Goal: Task Accomplishment & Management: Complete application form

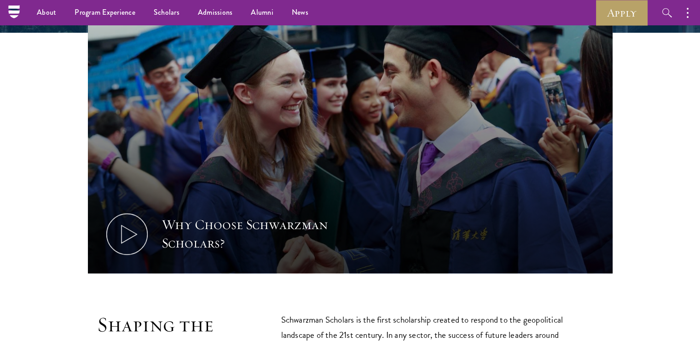
scroll to position [312, 0]
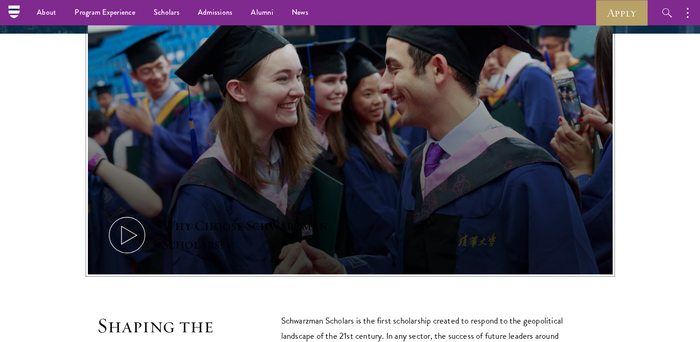
click at [131, 226] on icon at bounding box center [126, 234] width 41 height 41
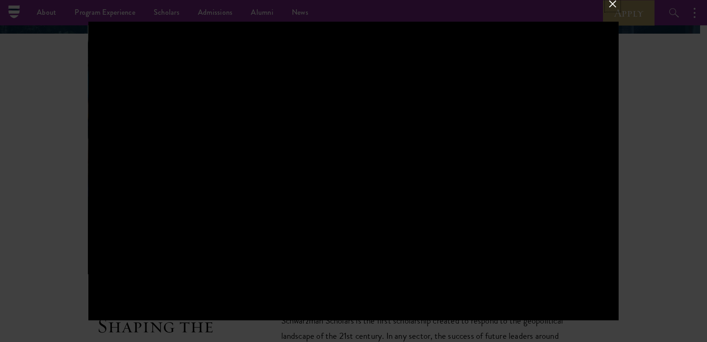
click at [611, 2] on button at bounding box center [613, 4] width 12 height 12
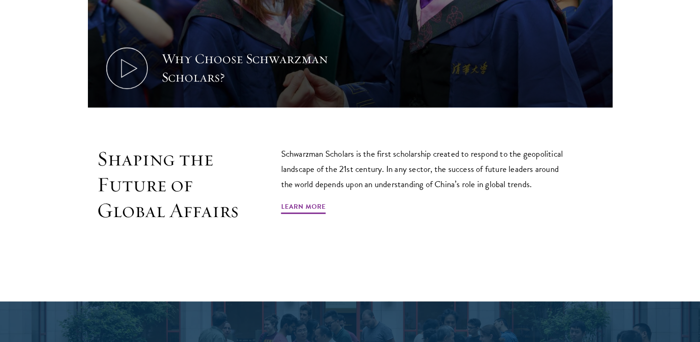
scroll to position [480, 0]
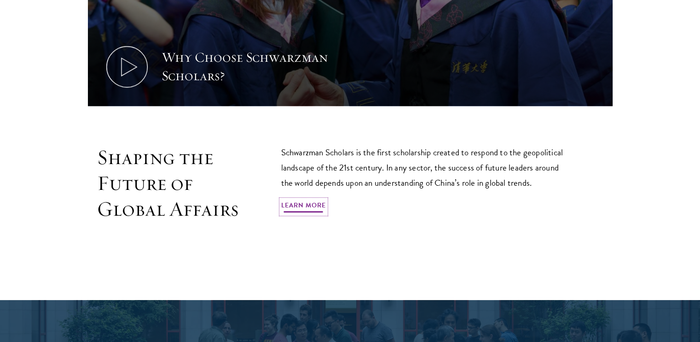
click at [315, 203] on link "Learn More" at bounding box center [303, 206] width 45 height 14
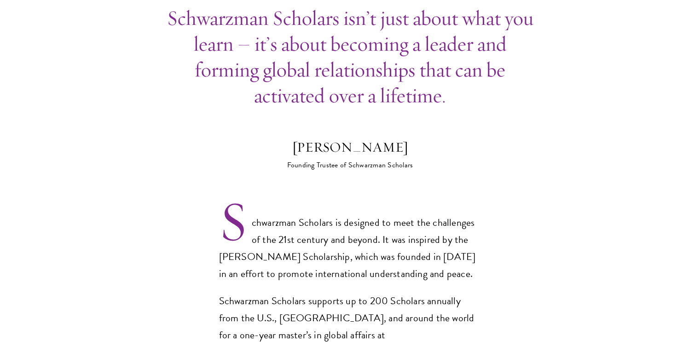
scroll to position [492, 0]
click at [293, 138] on div "Stephen A. Schwarzman" at bounding box center [350, 147] width 161 height 18
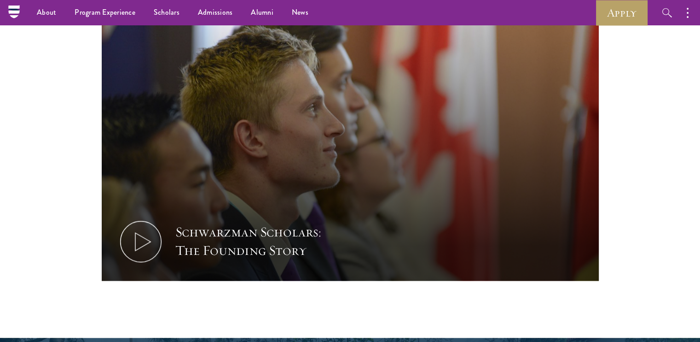
scroll to position [1239, 0]
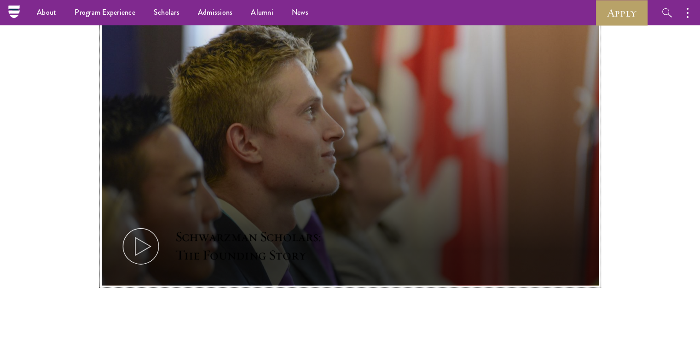
click at [151, 225] on icon at bounding box center [140, 245] width 41 height 41
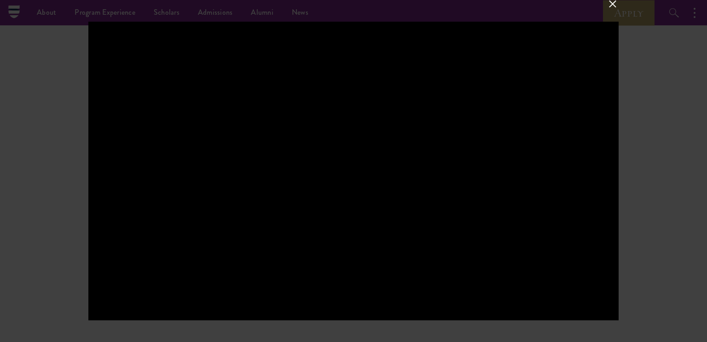
click at [607, 0] on button at bounding box center [613, 4] width 12 height 12
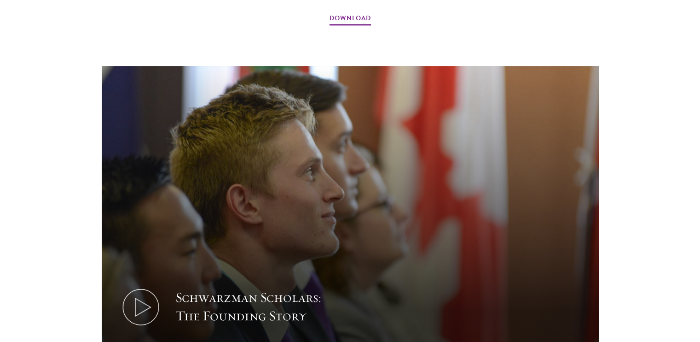
scroll to position [1179, 0]
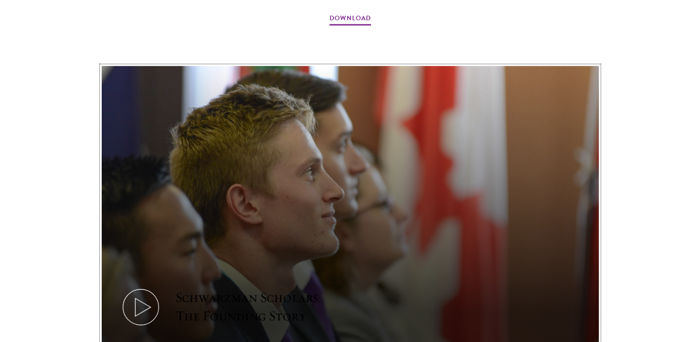
click at [130, 286] on icon at bounding box center [140, 306] width 41 height 41
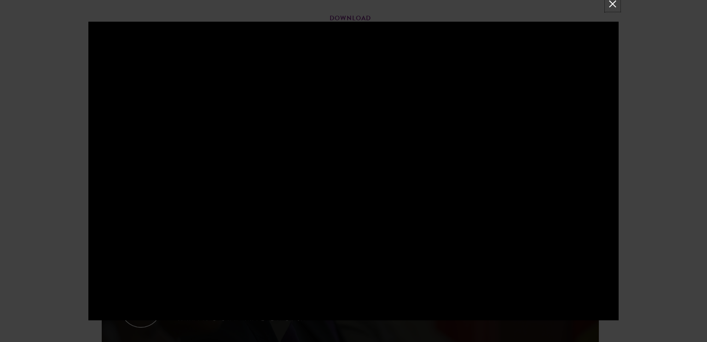
click at [613, 1] on button at bounding box center [613, 4] width 12 height 12
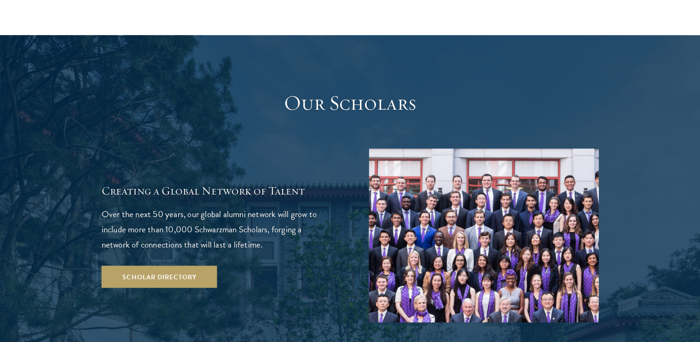
scroll to position [1556, 0]
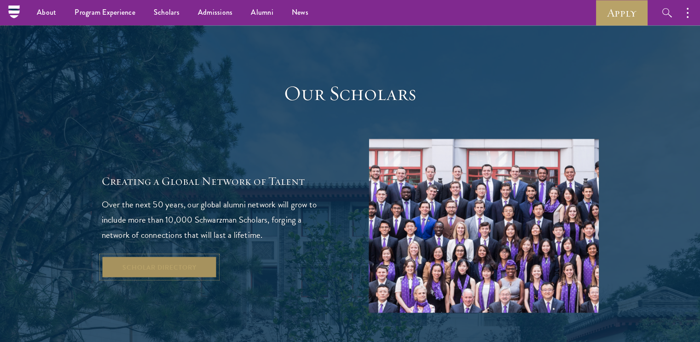
click at [204, 256] on link "Scholar Directory" at bounding box center [160, 267] width 116 height 22
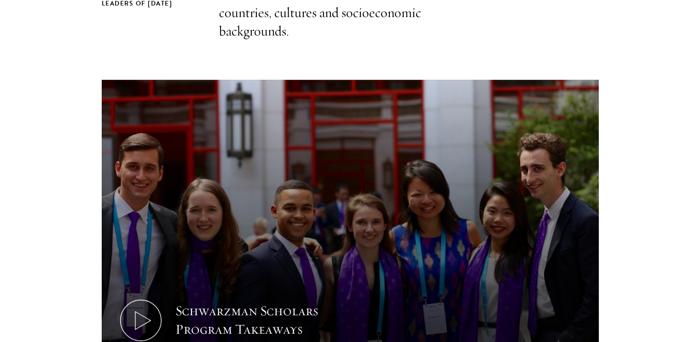
scroll to position [547, 0]
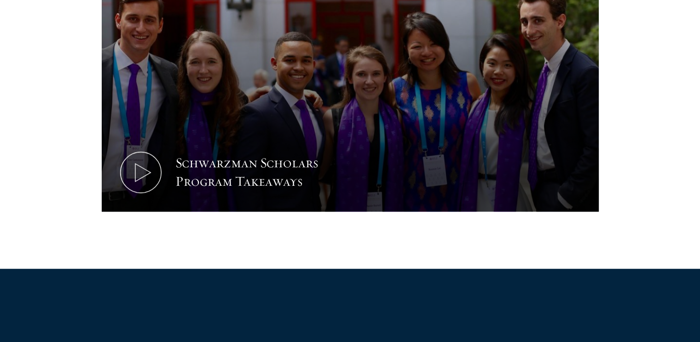
scroll to position [511, 0]
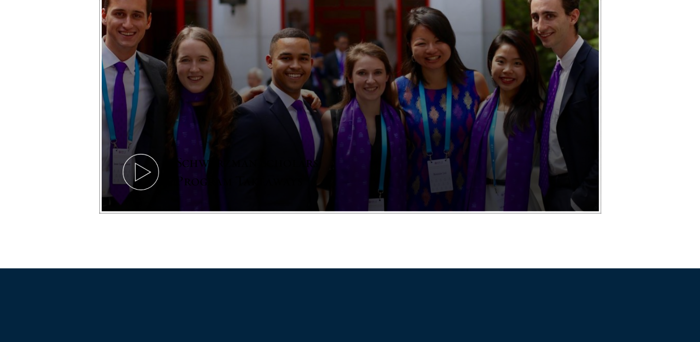
click at [140, 171] on icon at bounding box center [140, 171] width 41 height 41
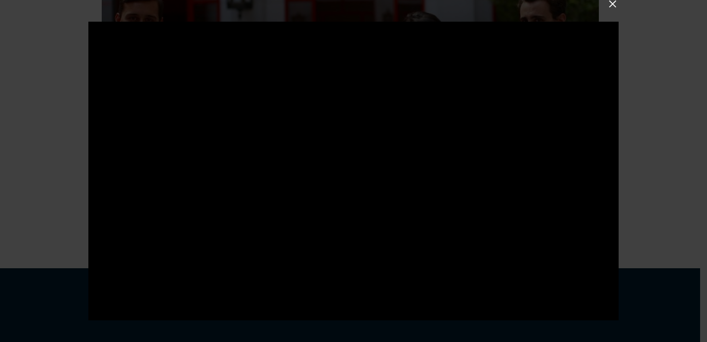
click at [612, 4] on button at bounding box center [613, 4] width 12 height 12
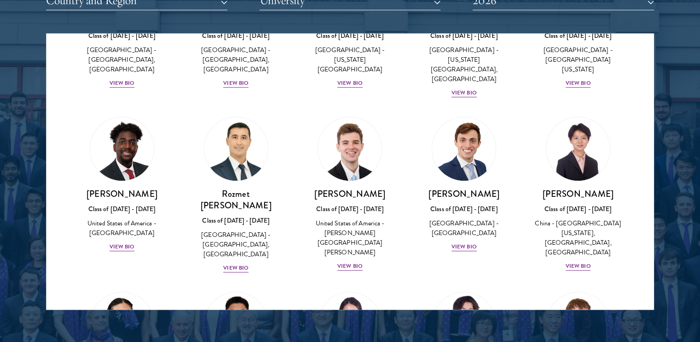
scroll to position [4101, 0]
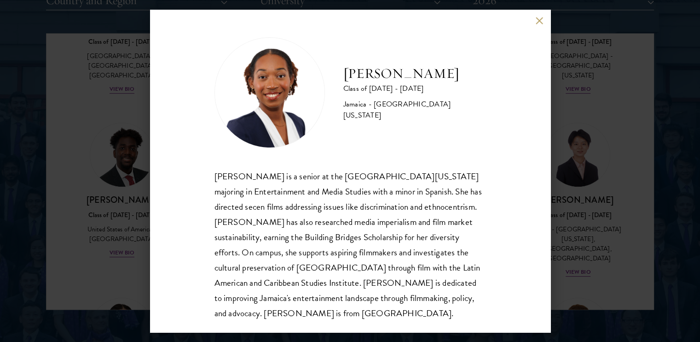
scroll to position [16, 0]
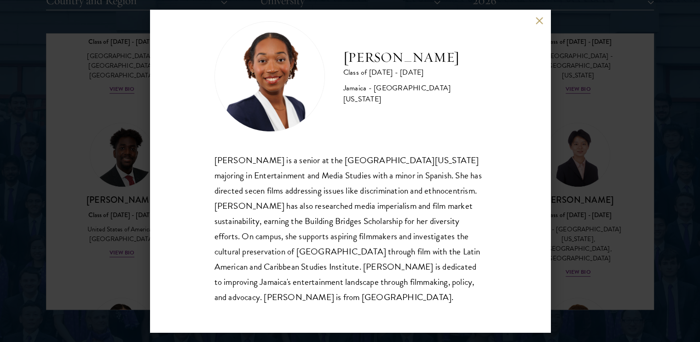
click at [538, 21] on button at bounding box center [540, 21] width 8 height 8
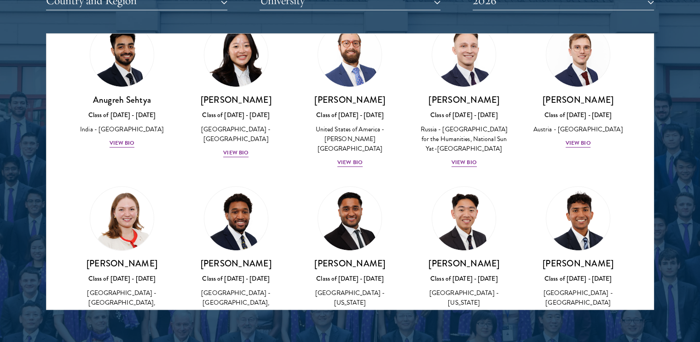
scroll to position [3864, 0]
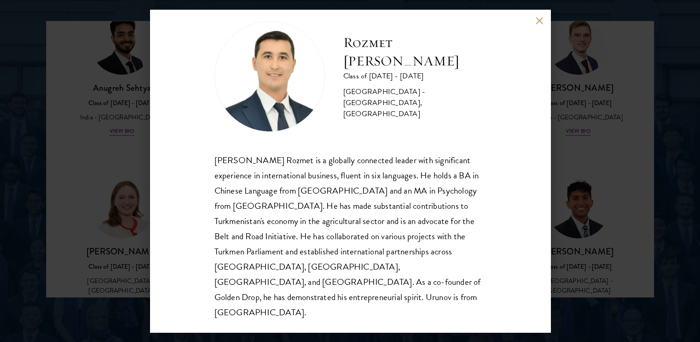
scroll to position [1204, 0]
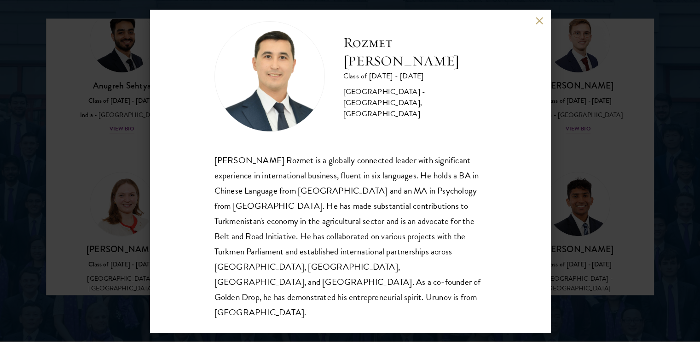
click at [541, 22] on button at bounding box center [540, 21] width 8 height 8
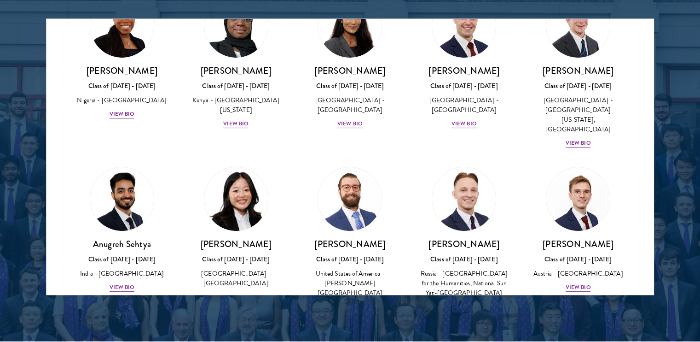
scroll to position [3663, 0]
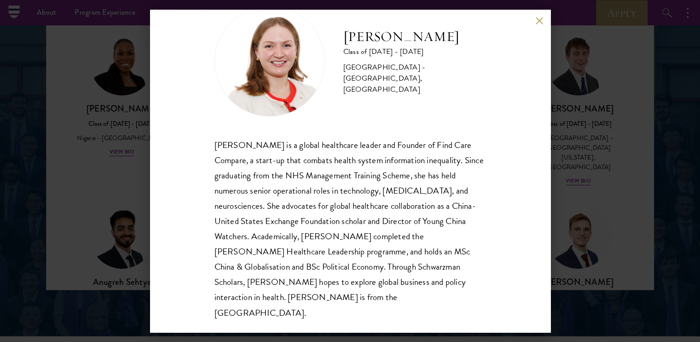
scroll to position [1208, 0]
click at [541, 21] on button at bounding box center [540, 21] width 8 height 8
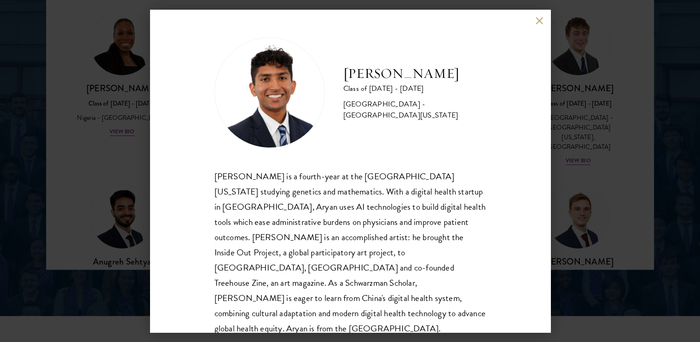
click at [540, 21] on button at bounding box center [540, 21] width 8 height 8
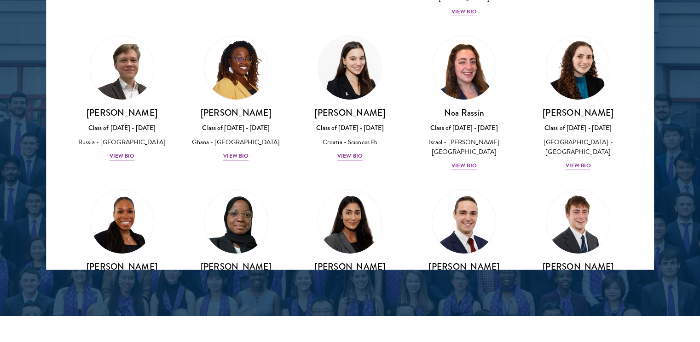
scroll to position [3484, 0]
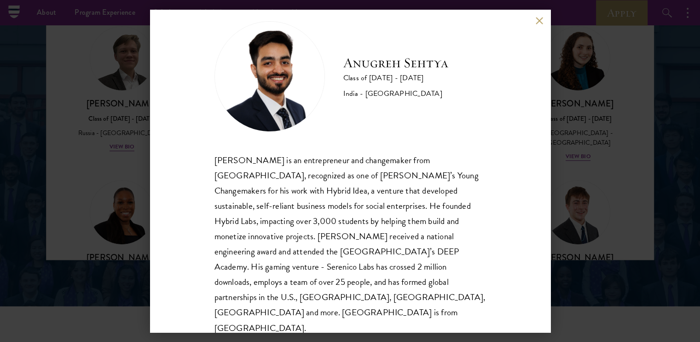
scroll to position [1238, 0]
click at [543, 22] on button at bounding box center [540, 21] width 8 height 8
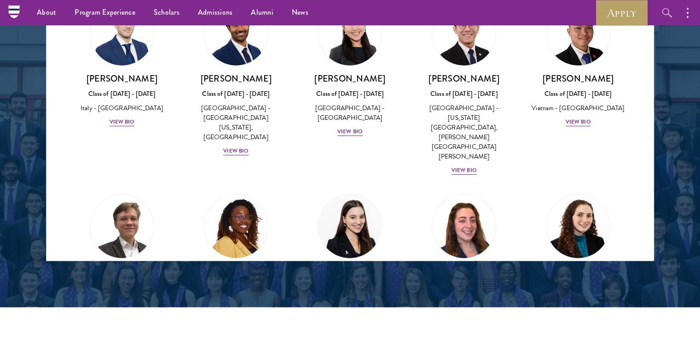
scroll to position [3317, 0]
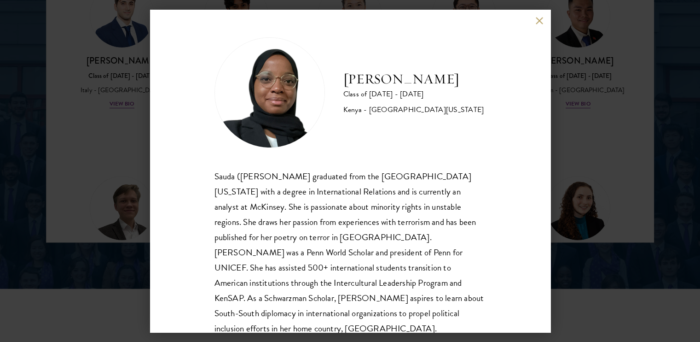
scroll to position [16, 0]
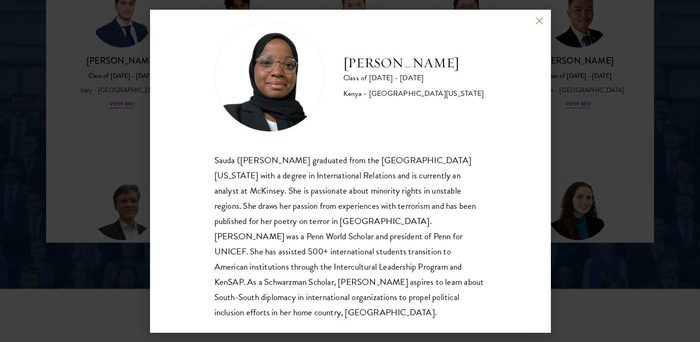
click at [539, 23] on button at bounding box center [540, 21] width 8 height 8
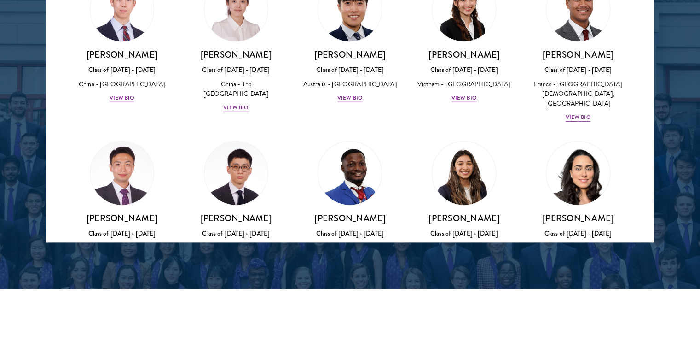
scroll to position [2639, 0]
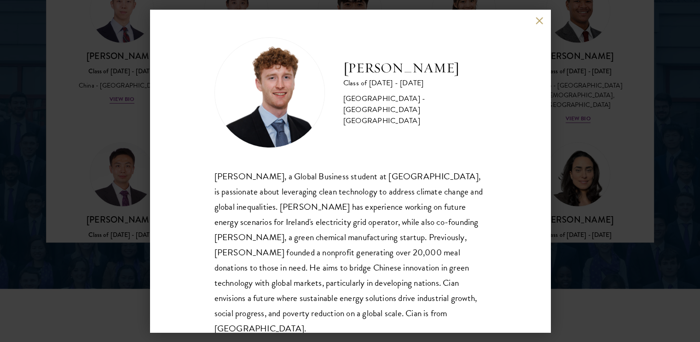
scroll to position [16, 0]
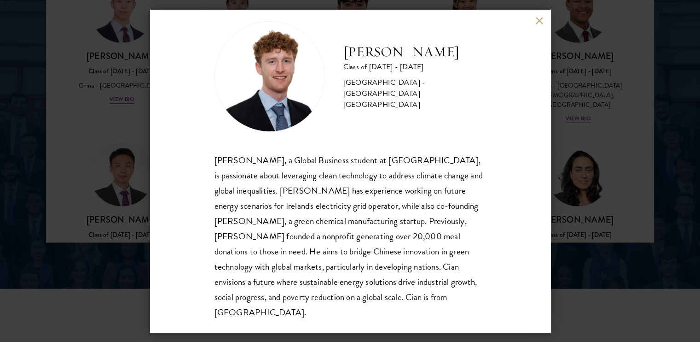
click at [540, 18] on button at bounding box center [540, 21] width 8 height 8
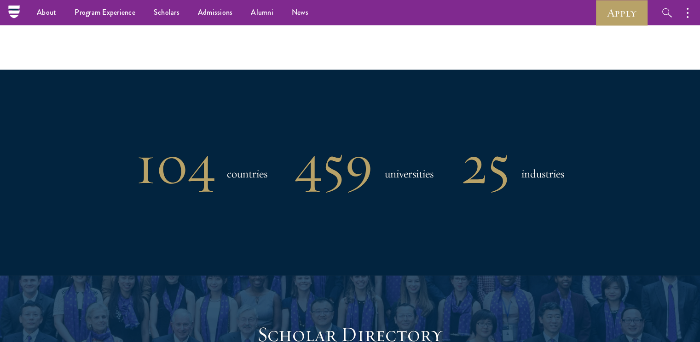
scroll to position [706, 0]
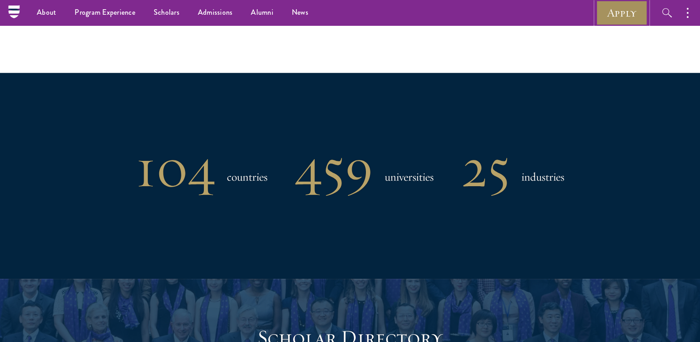
click at [616, 13] on link "Apply" at bounding box center [622, 12] width 52 height 25
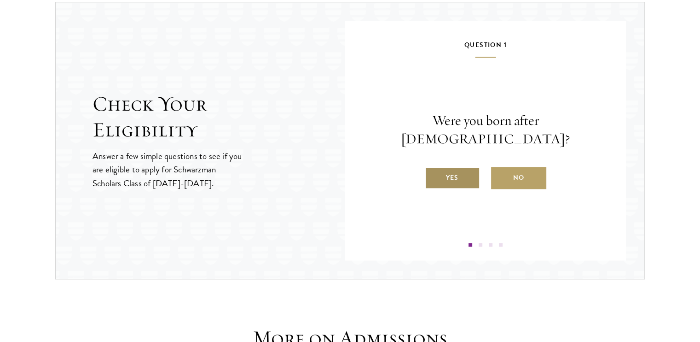
click at [455, 167] on label "Yes" at bounding box center [452, 178] width 55 height 22
click at [433, 168] on input "Yes" at bounding box center [429, 172] width 8 height 8
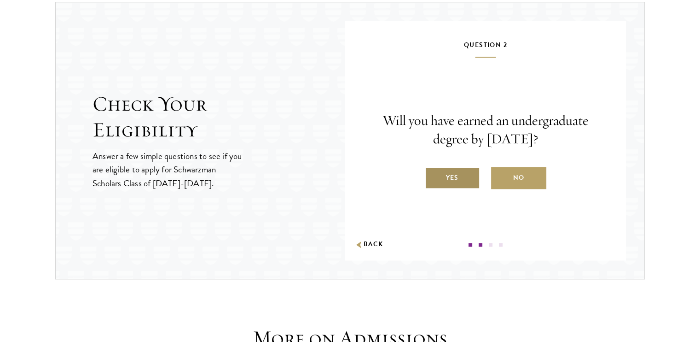
click at [457, 175] on label "Yes" at bounding box center [452, 178] width 55 height 22
click at [433, 175] on input "Yes" at bounding box center [429, 172] width 8 height 8
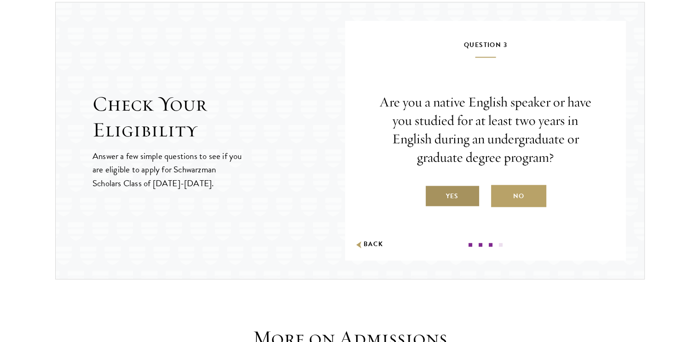
click at [451, 194] on label "Yes" at bounding box center [452, 196] width 55 height 22
click at [433, 194] on input "Yes" at bounding box center [429, 190] width 8 height 8
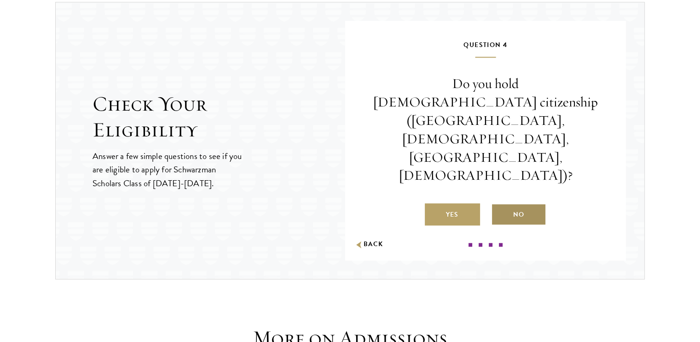
click at [505, 203] on label "No" at bounding box center [518, 214] width 55 height 22
click at [500, 204] on input "No" at bounding box center [495, 208] width 8 height 8
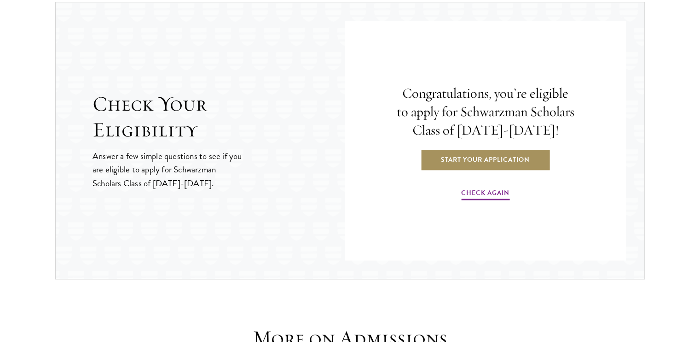
click at [490, 159] on link "Start Your Application" at bounding box center [485, 159] width 130 height 22
